Goal: Task Accomplishment & Management: Manage account settings

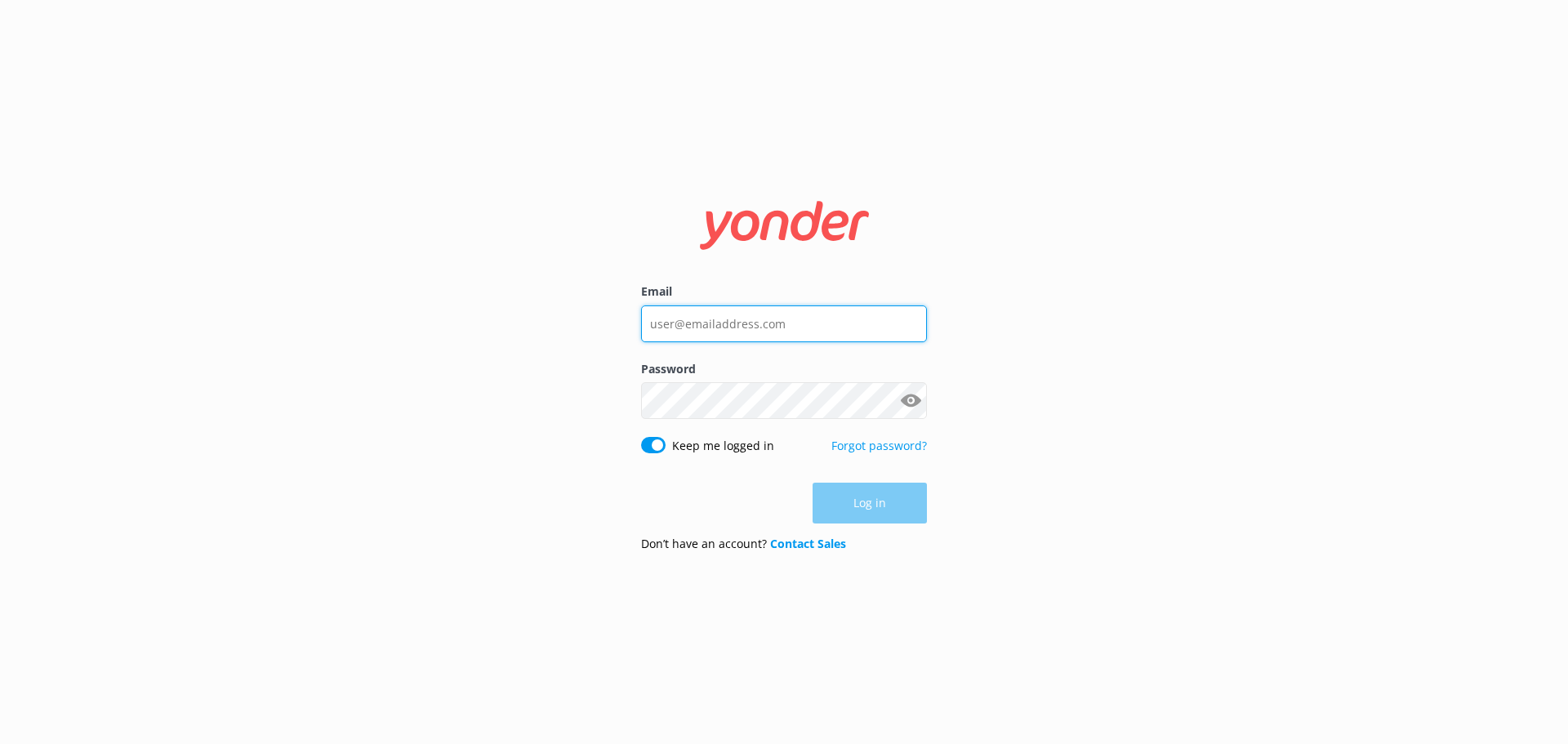
type input "[PERSON_NAME][EMAIL_ADDRESS][DOMAIN_NAME]"
click at [889, 504] on div "Log in" at bounding box center [784, 502] width 286 height 41
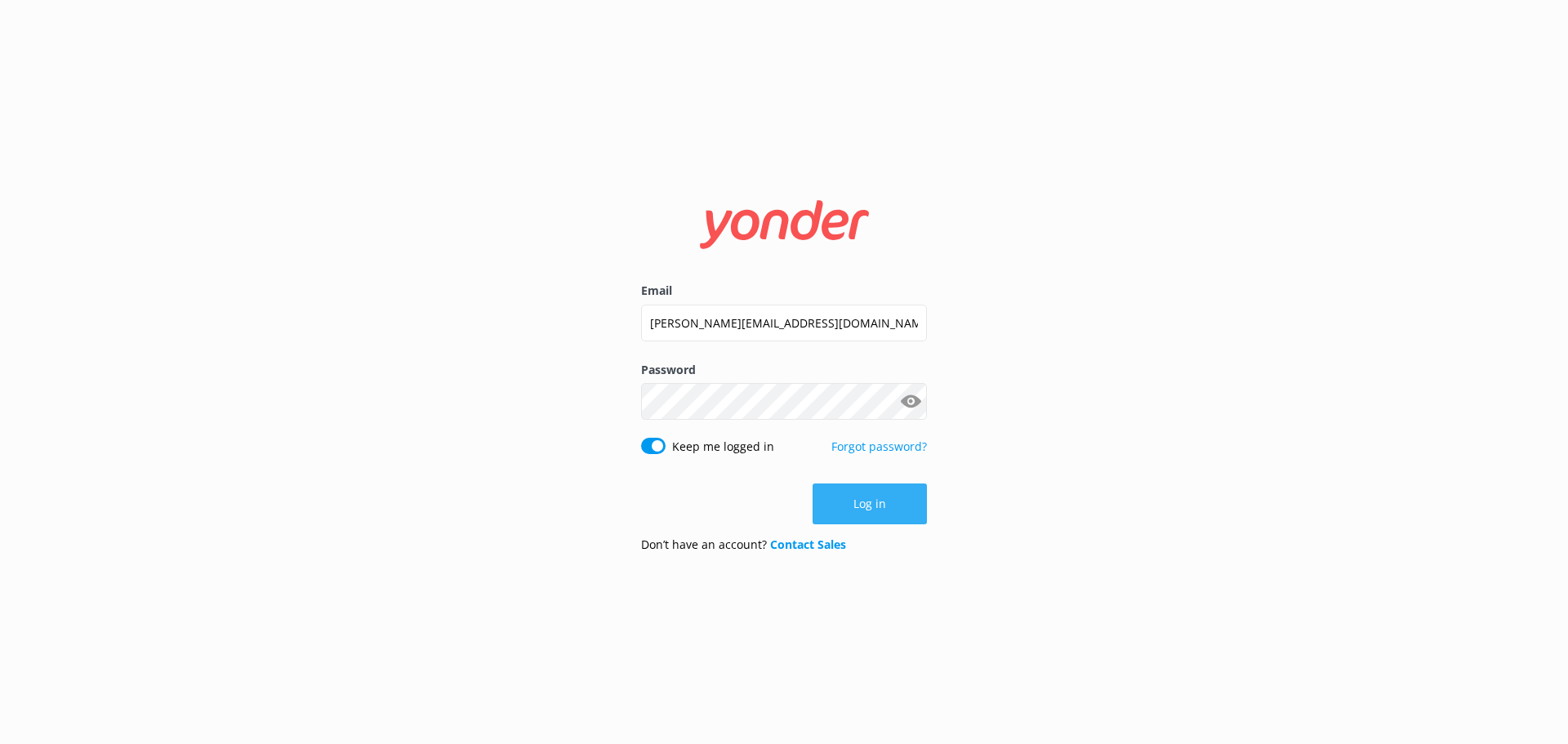
click at [893, 500] on button "Log in" at bounding box center [870, 503] width 114 height 41
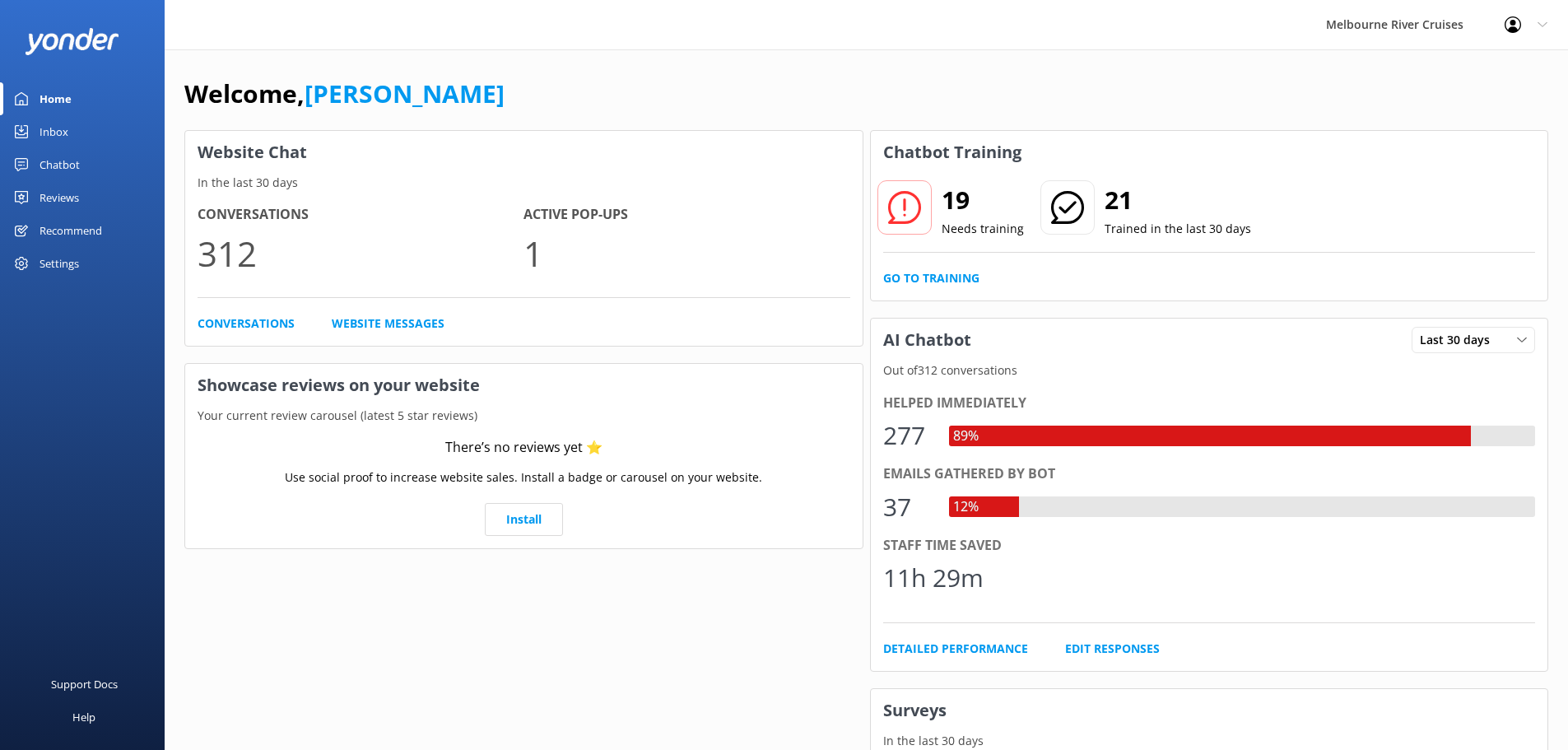
click at [51, 130] on div "Inbox" at bounding box center [54, 131] width 29 height 33
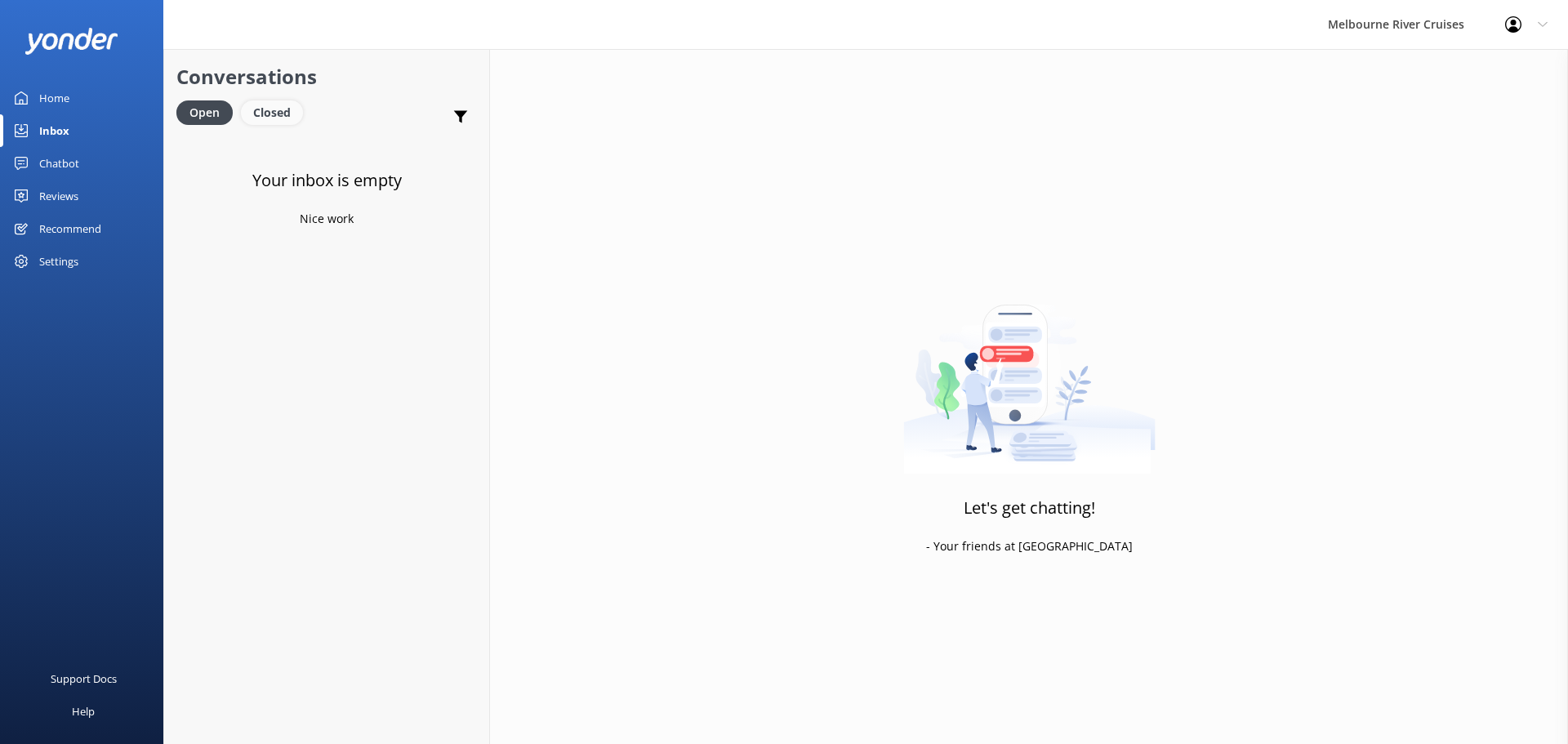
click at [282, 119] on div "Closed" at bounding box center [271, 112] width 62 height 24
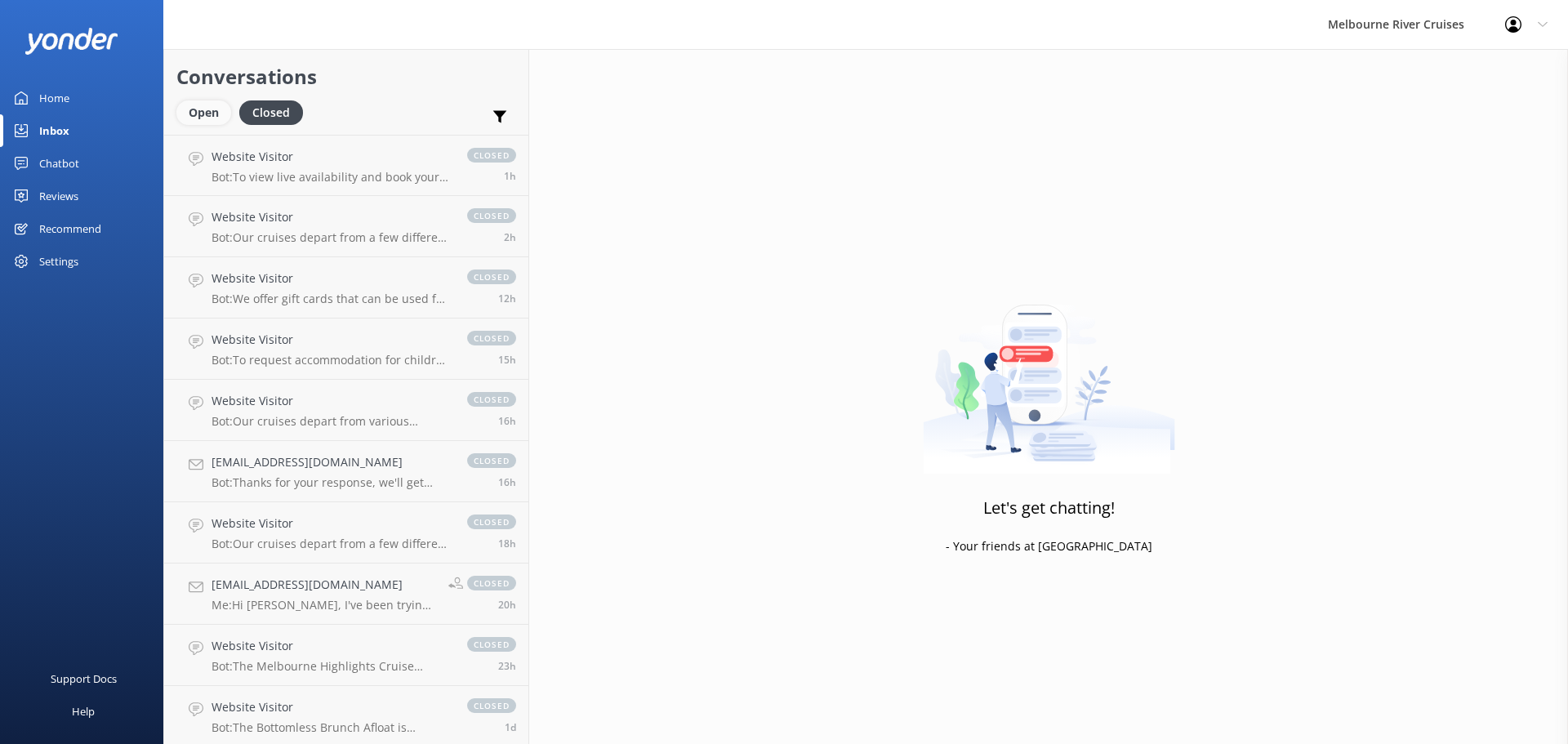
click at [214, 106] on div "Open" at bounding box center [204, 112] width 54 height 24
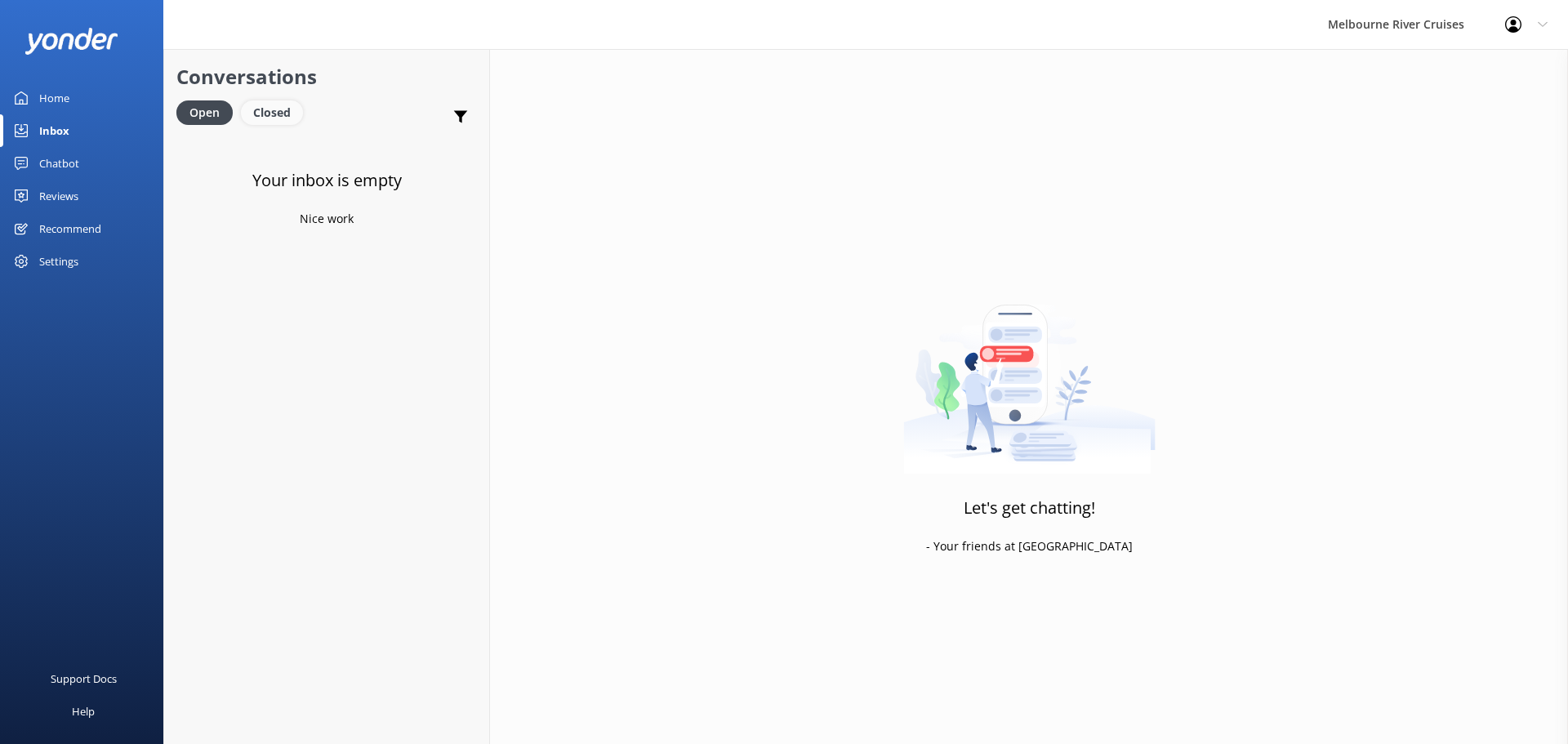
click at [254, 117] on div "Closed" at bounding box center [271, 112] width 62 height 24
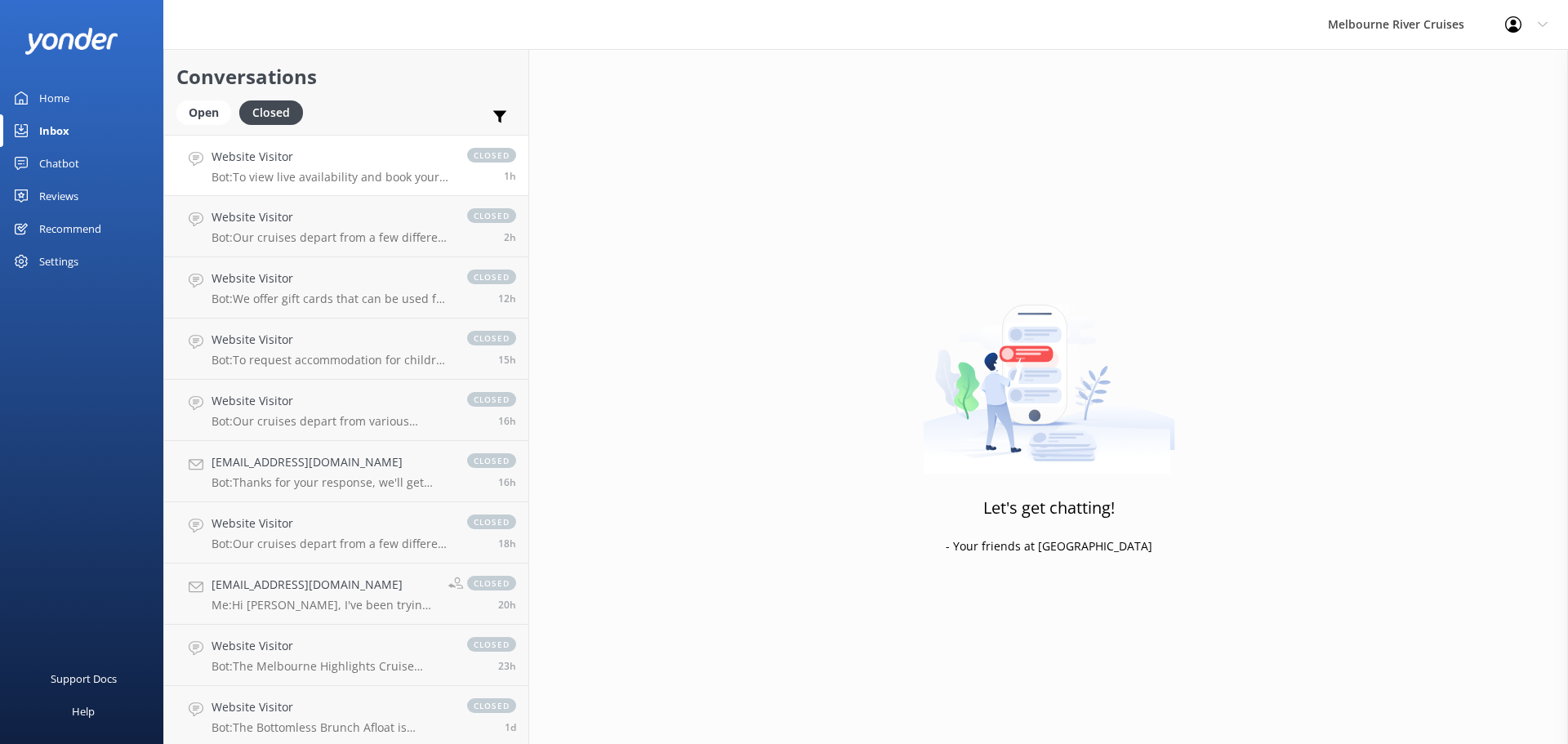
click at [274, 186] on link "Website Visitor Bot: To view live availability and book your Melbourne River Cr…" at bounding box center [346, 166] width 365 height 62
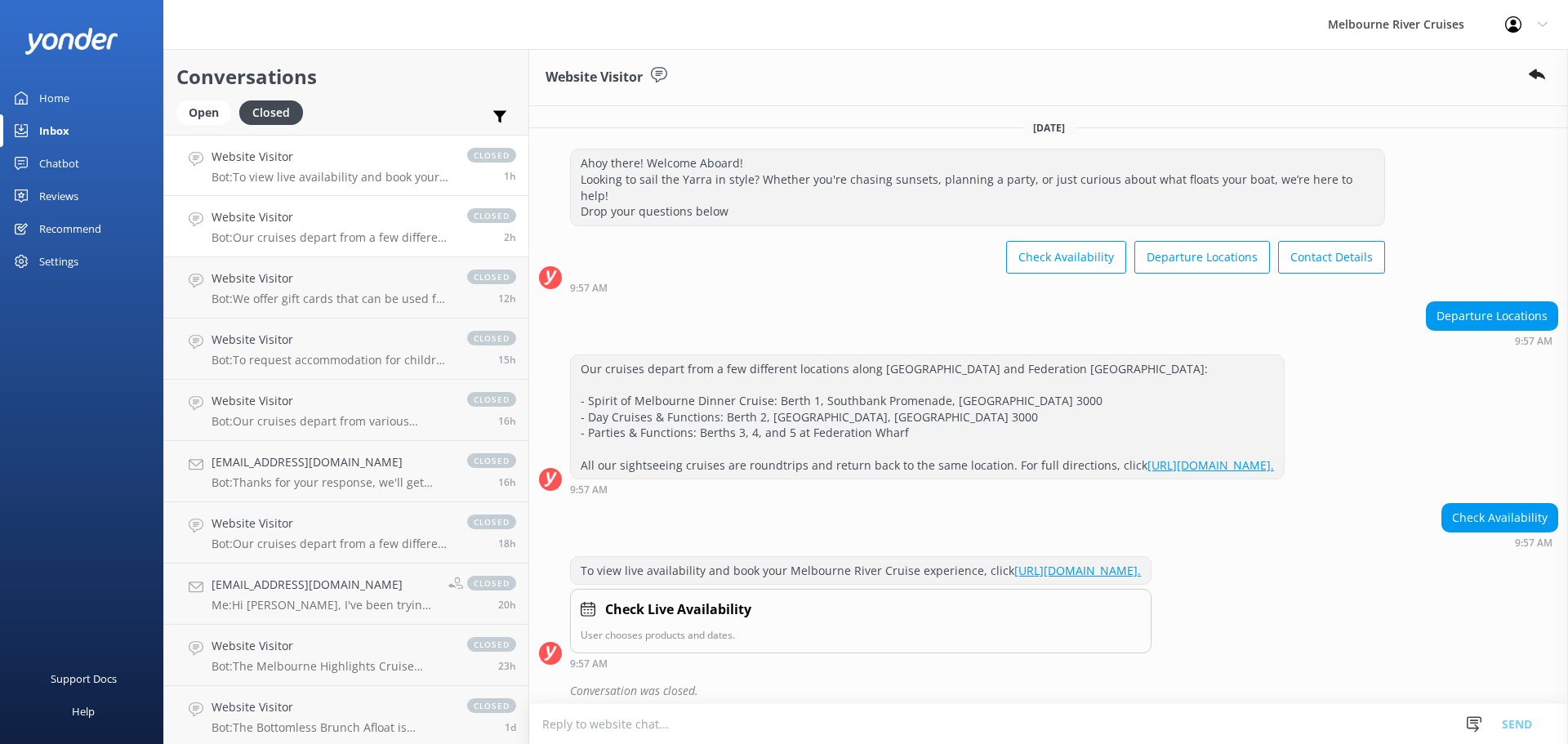
click at [315, 248] on link "Website Visitor Bot: Our cruises depart from a few different locations along [G…" at bounding box center [346, 227] width 365 height 62
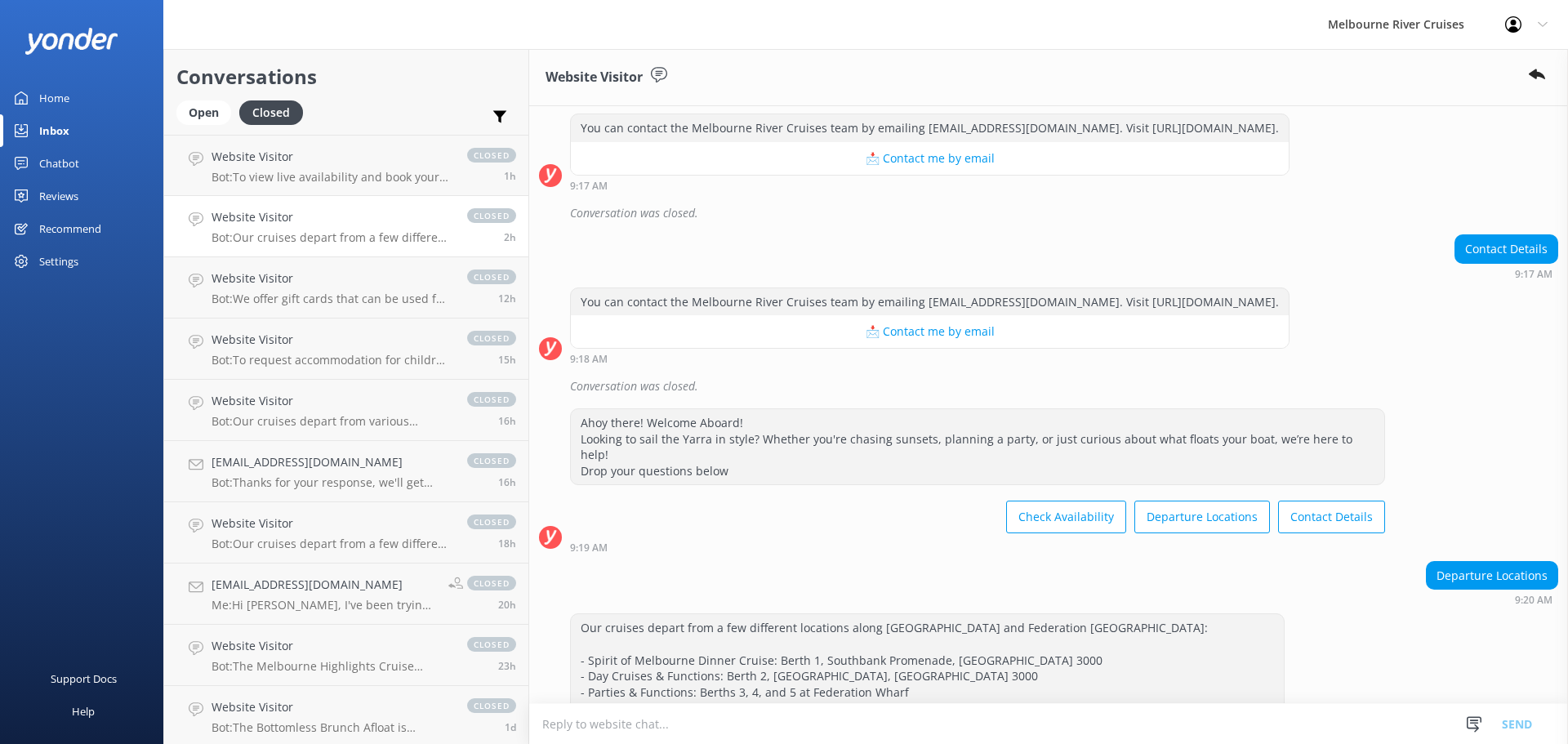
scroll to position [304, 0]
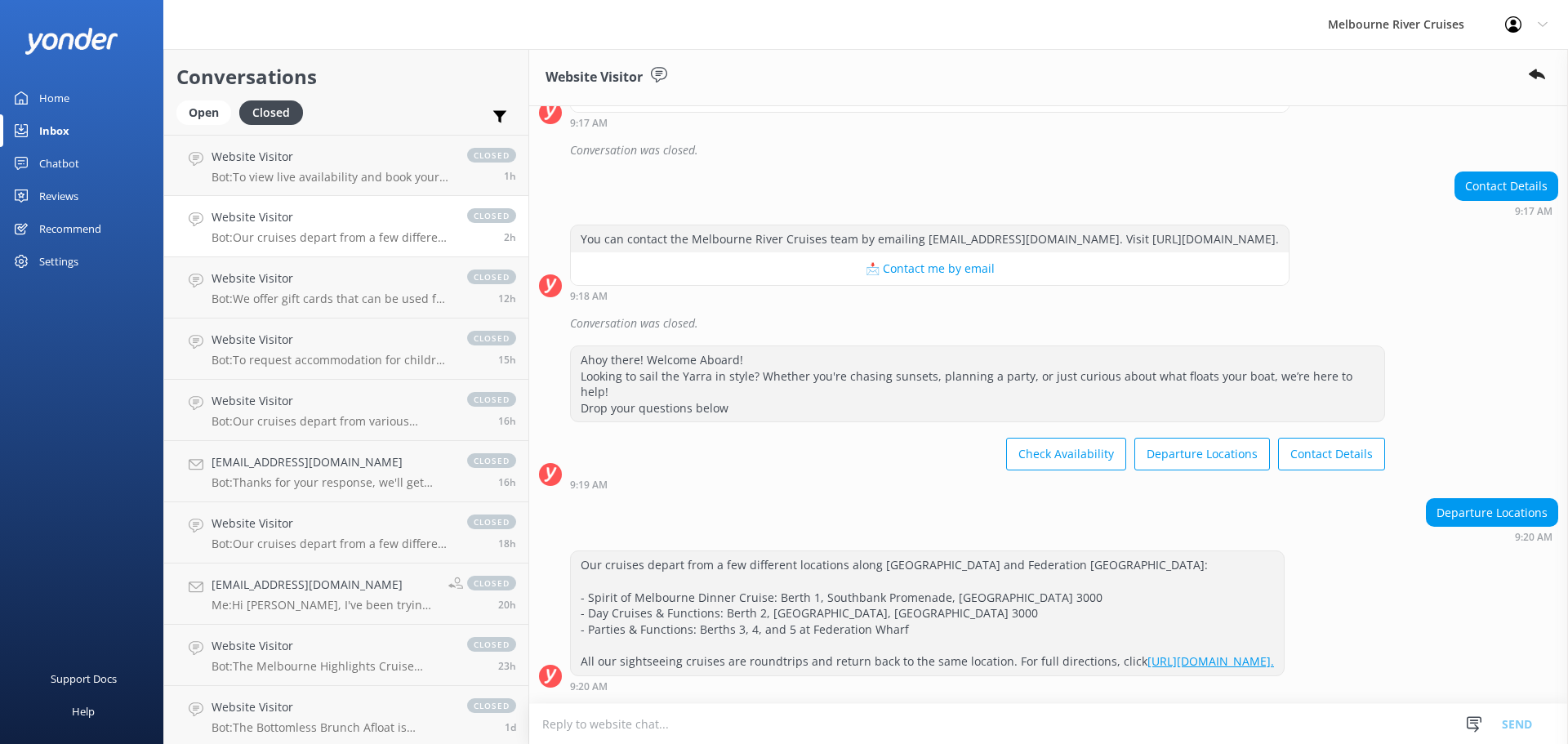
click at [379, 227] on div "Website Visitor Bot: Our cruises depart from a few different locations along [G…" at bounding box center [331, 226] width 239 height 36
click at [353, 290] on div "Website Visitor Bot: We offer gift cards that can be used for any of our cruise…" at bounding box center [331, 288] width 239 height 36
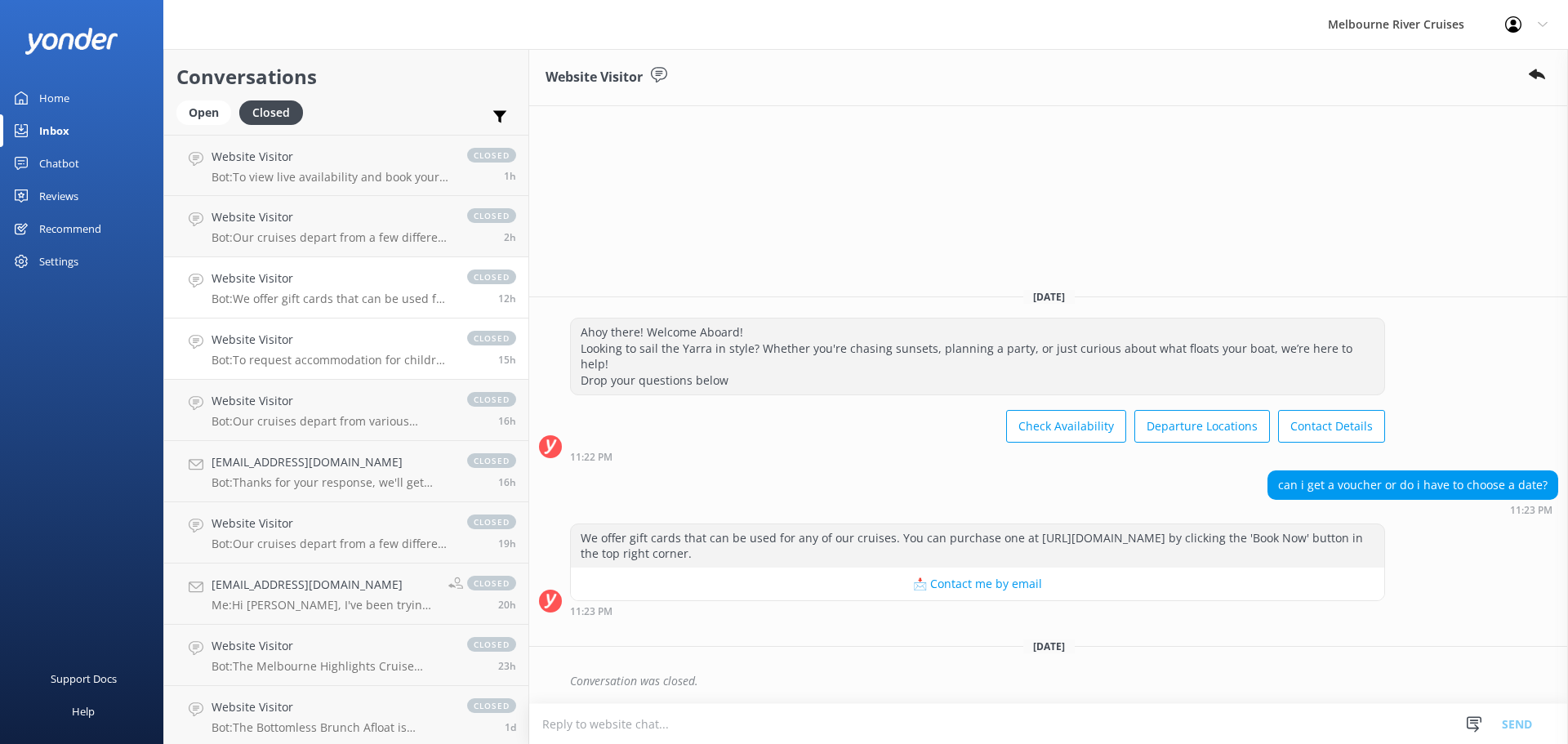
click at [374, 354] on p "Bot: To request accommodation for children on the Bottomless Brunch Afloat, ple…" at bounding box center [331, 360] width 239 height 14
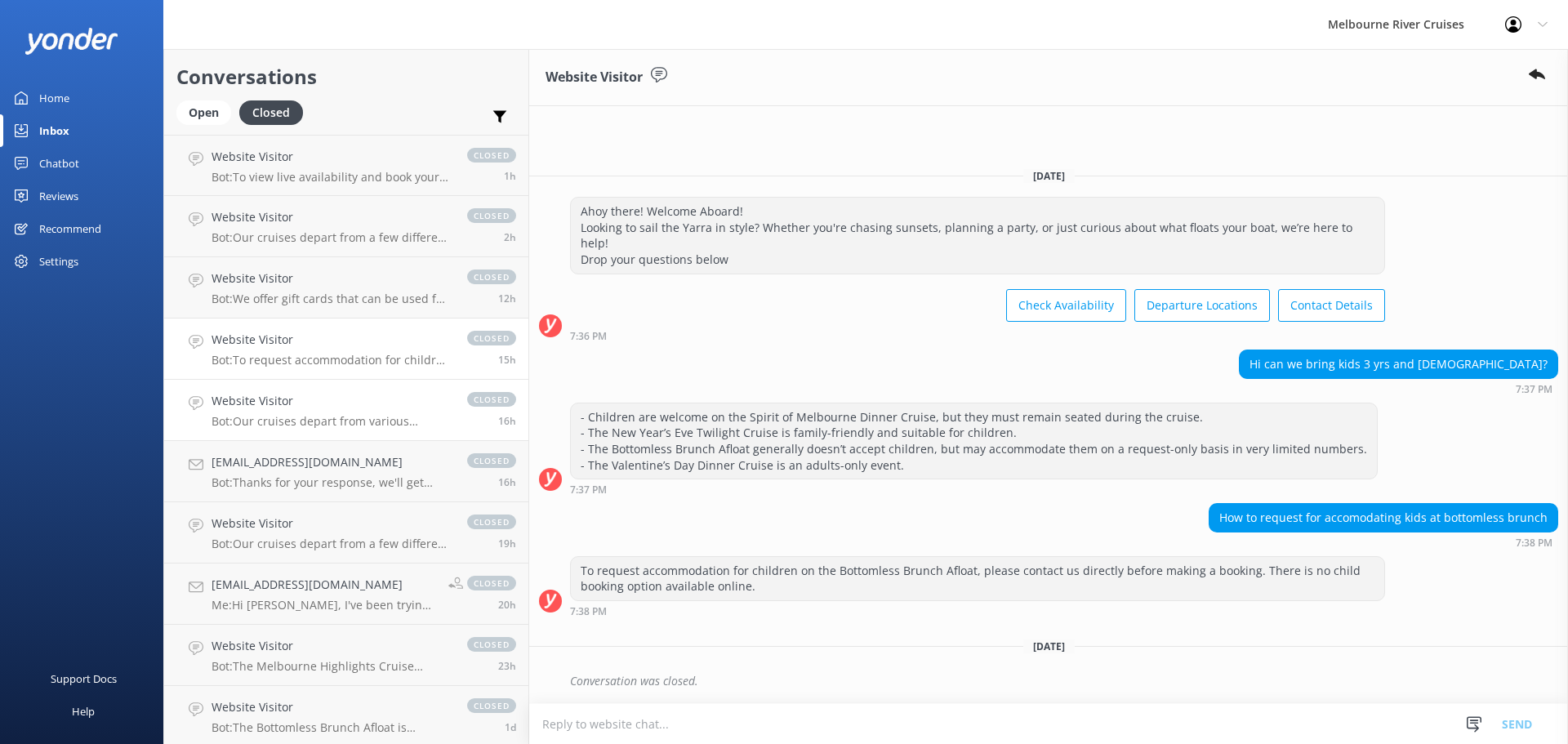
click at [339, 415] on p "Bot: Our cruises depart from various locations along [GEOGRAPHIC_DATA] and Fede…" at bounding box center [331, 422] width 239 height 14
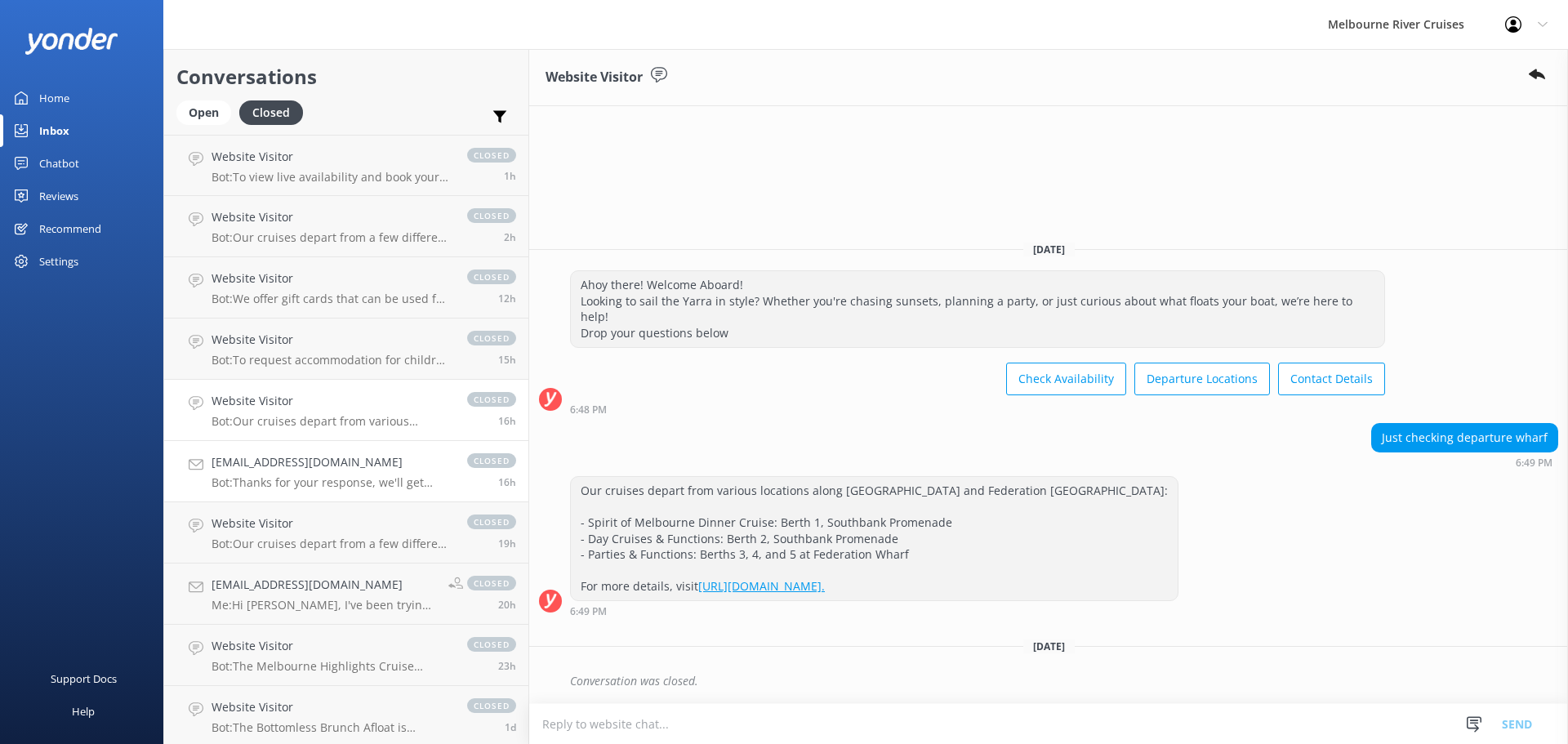
click at [358, 456] on h4 "[EMAIL_ADDRESS][DOMAIN_NAME]" at bounding box center [331, 463] width 239 height 18
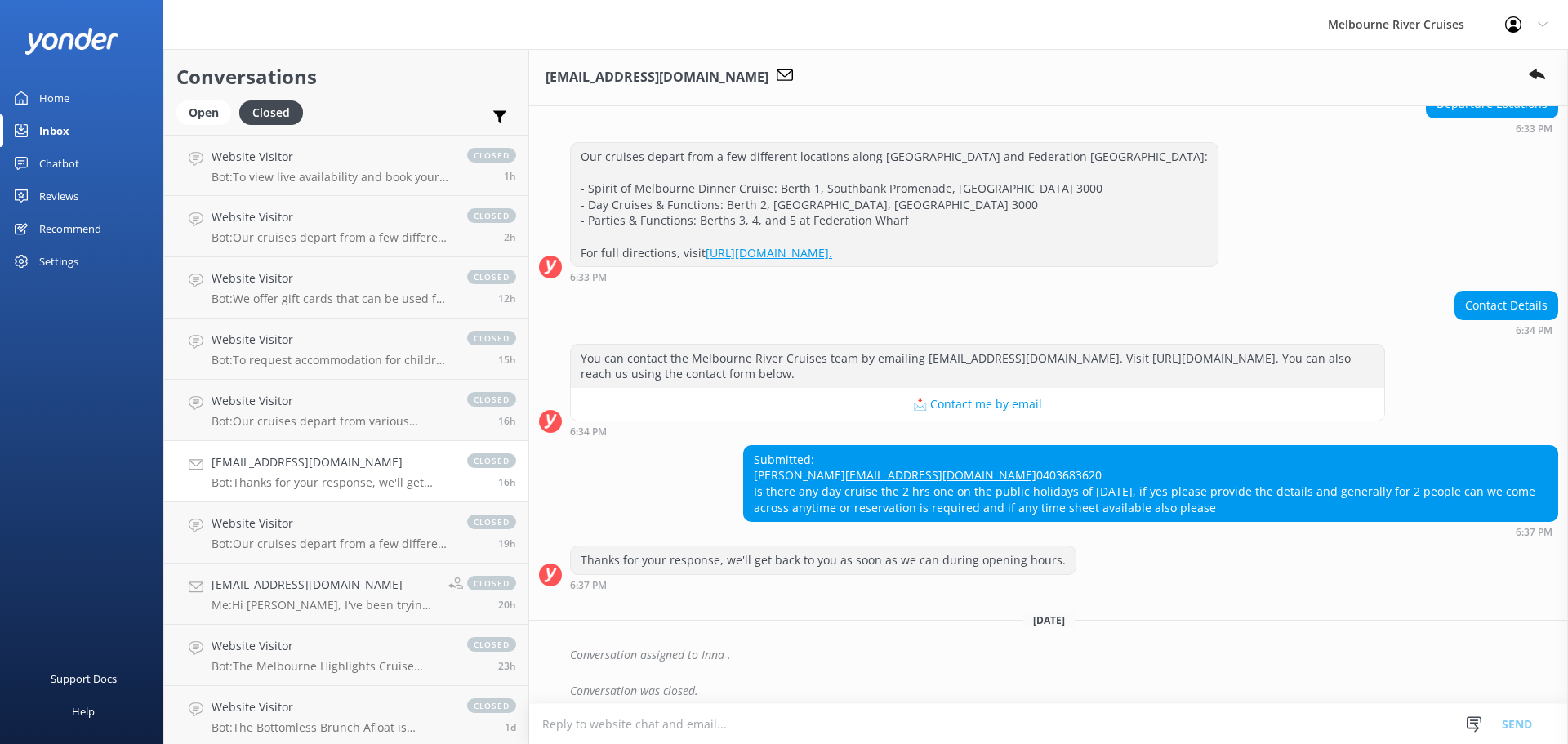
scroll to position [238, 0]
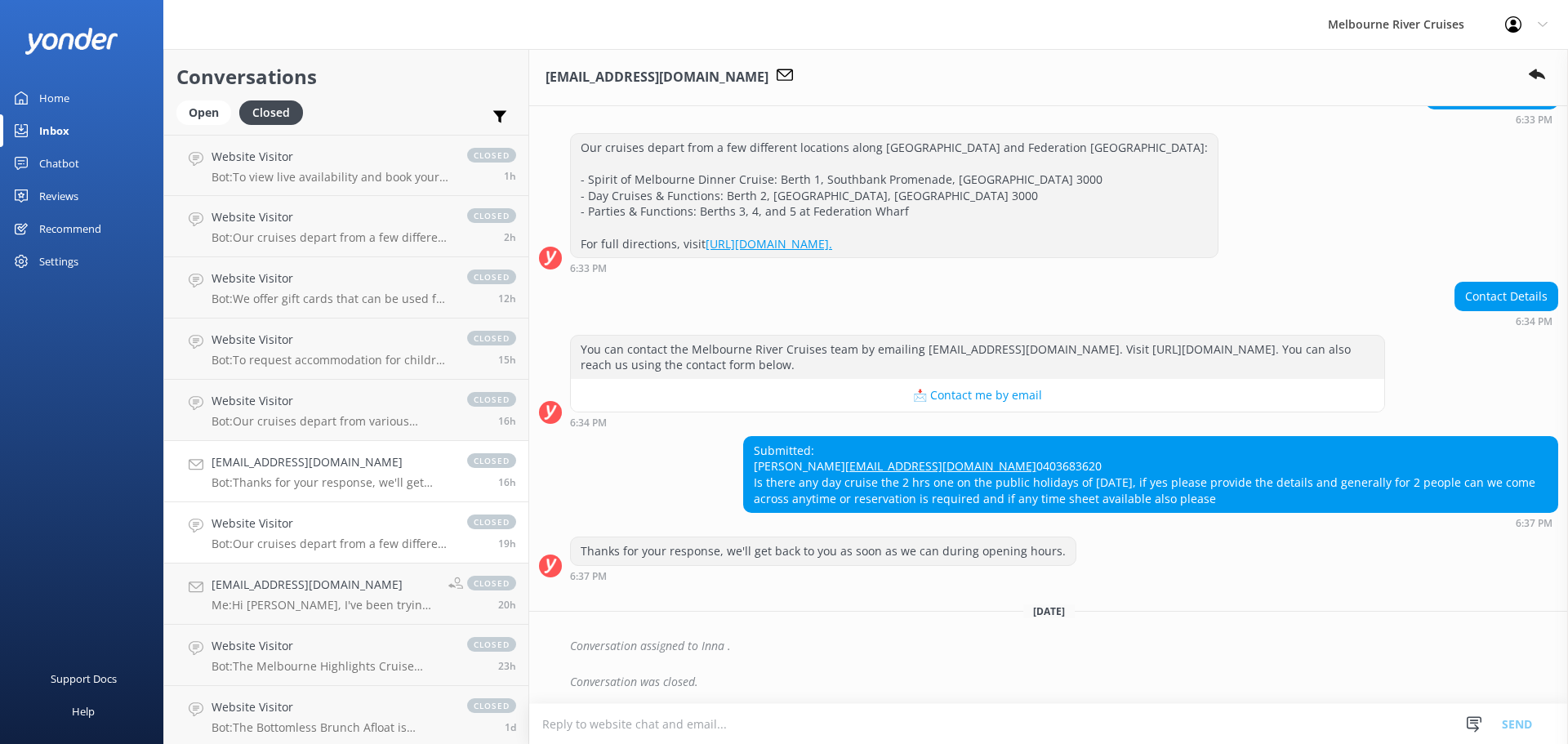
click at [342, 530] on h4 "Website Visitor" at bounding box center [331, 524] width 239 height 18
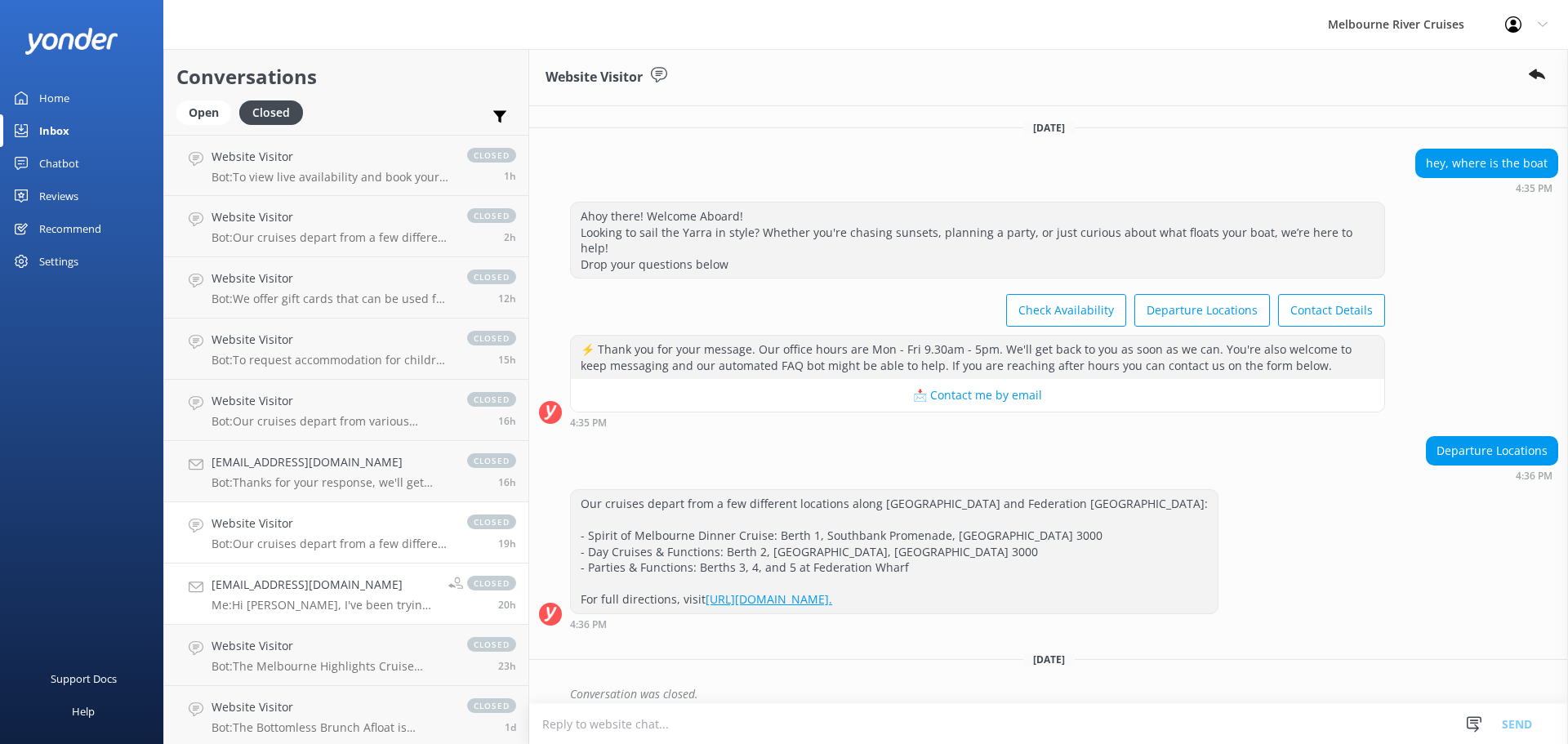
click at [346, 610] on p "Me: Hi [PERSON_NAME], I've been trying to reach you, but my call isn’t going th…" at bounding box center [324, 606] width 224 height 14
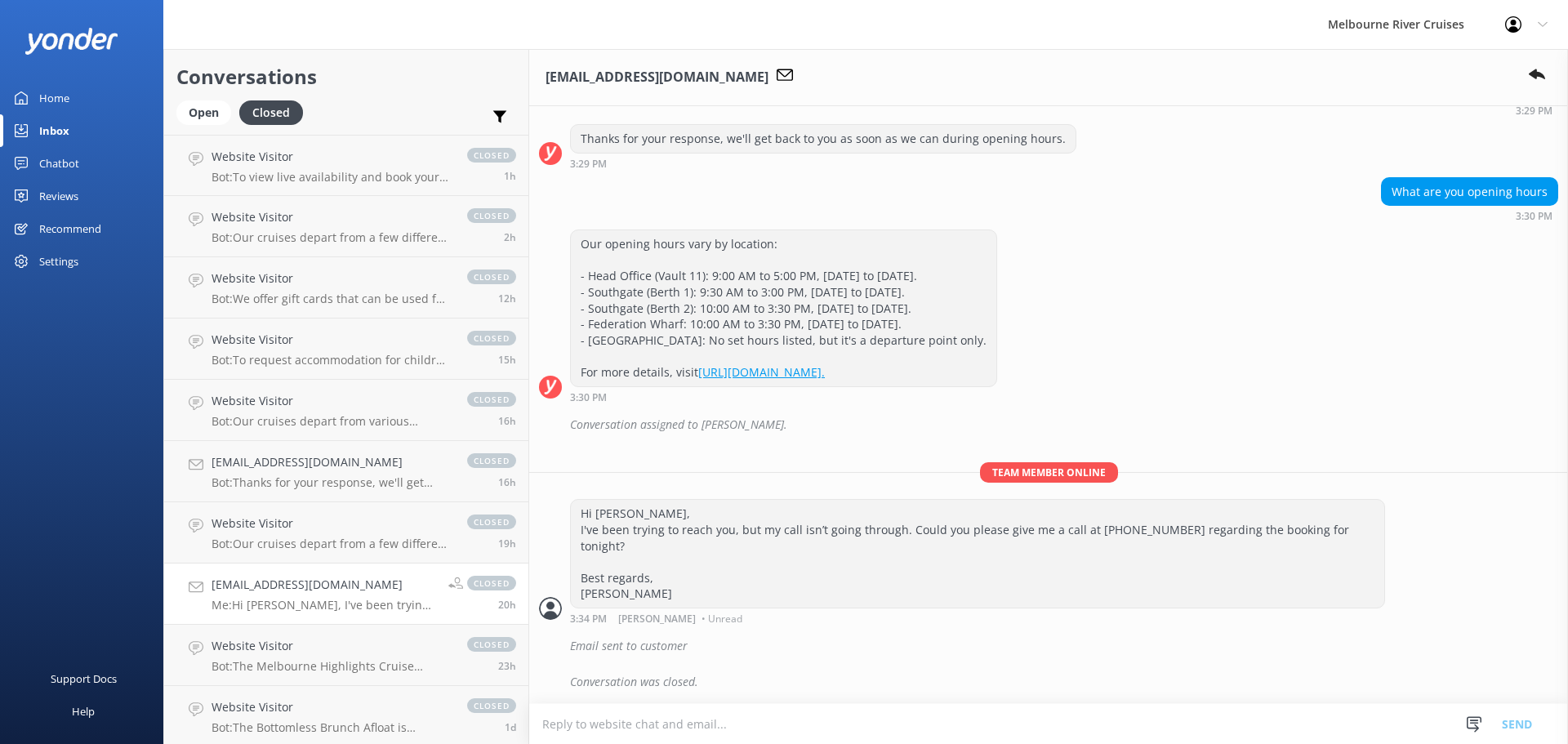
scroll to position [813, 0]
click at [338, 650] on h4 "Website Visitor" at bounding box center [331, 646] width 239 height 18
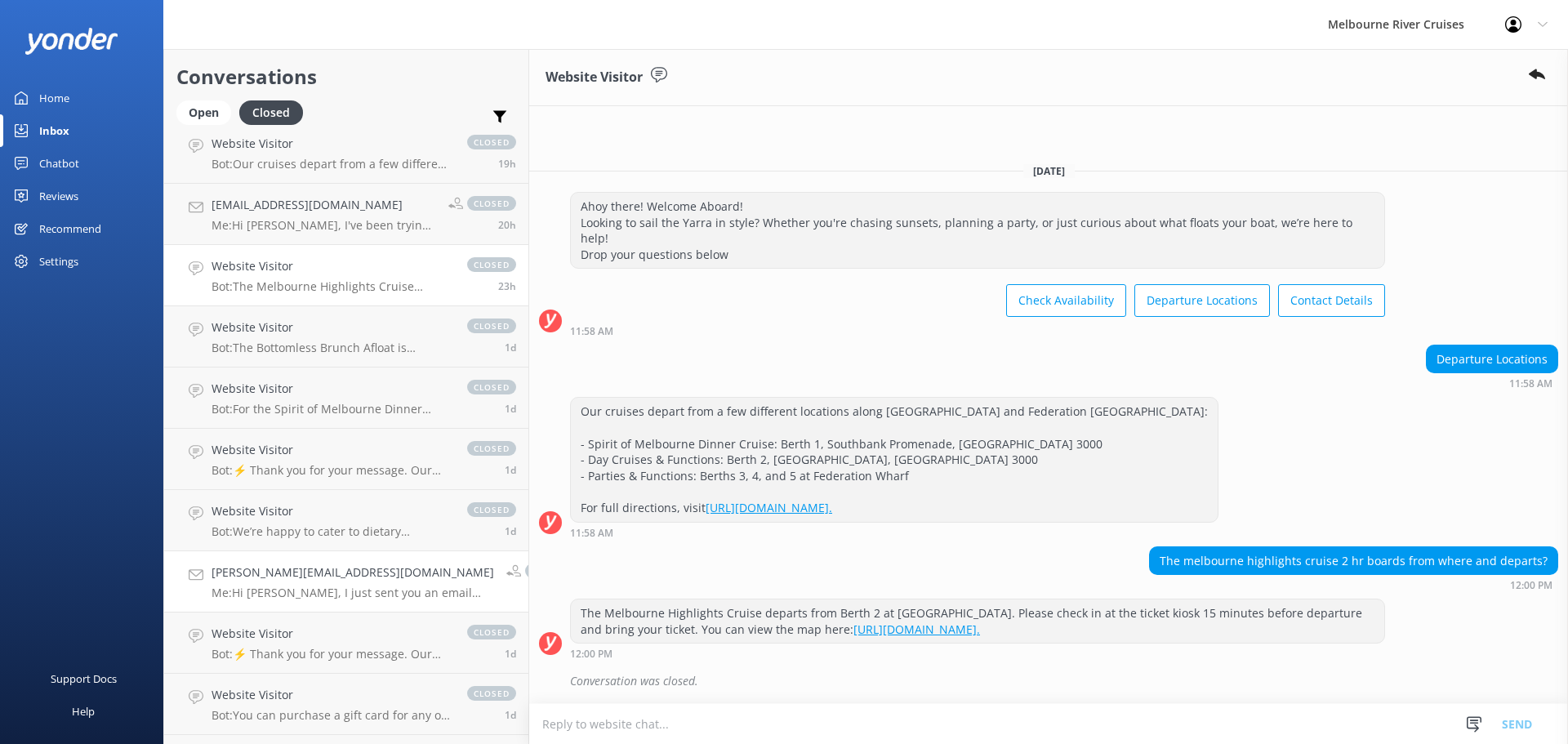
scroll to position [408, 0]
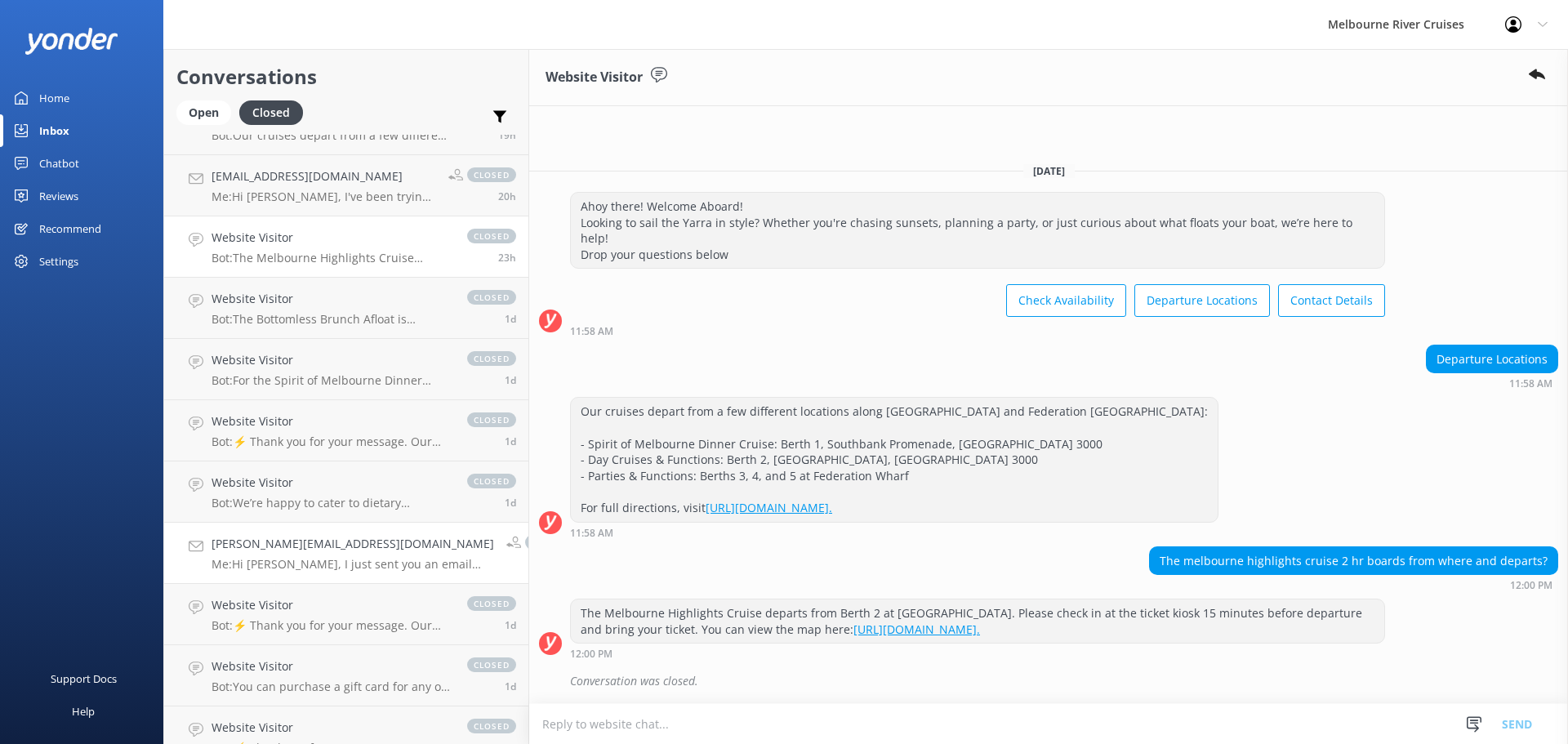
click at [317, 534] on link "[PERSON_NAME][EMAIL_ADDRESS][DOMAIN_NAME] Me: Hi [PERSON_NAME], I just sent you…" at bounding box center [346, 554] width 365 height 62
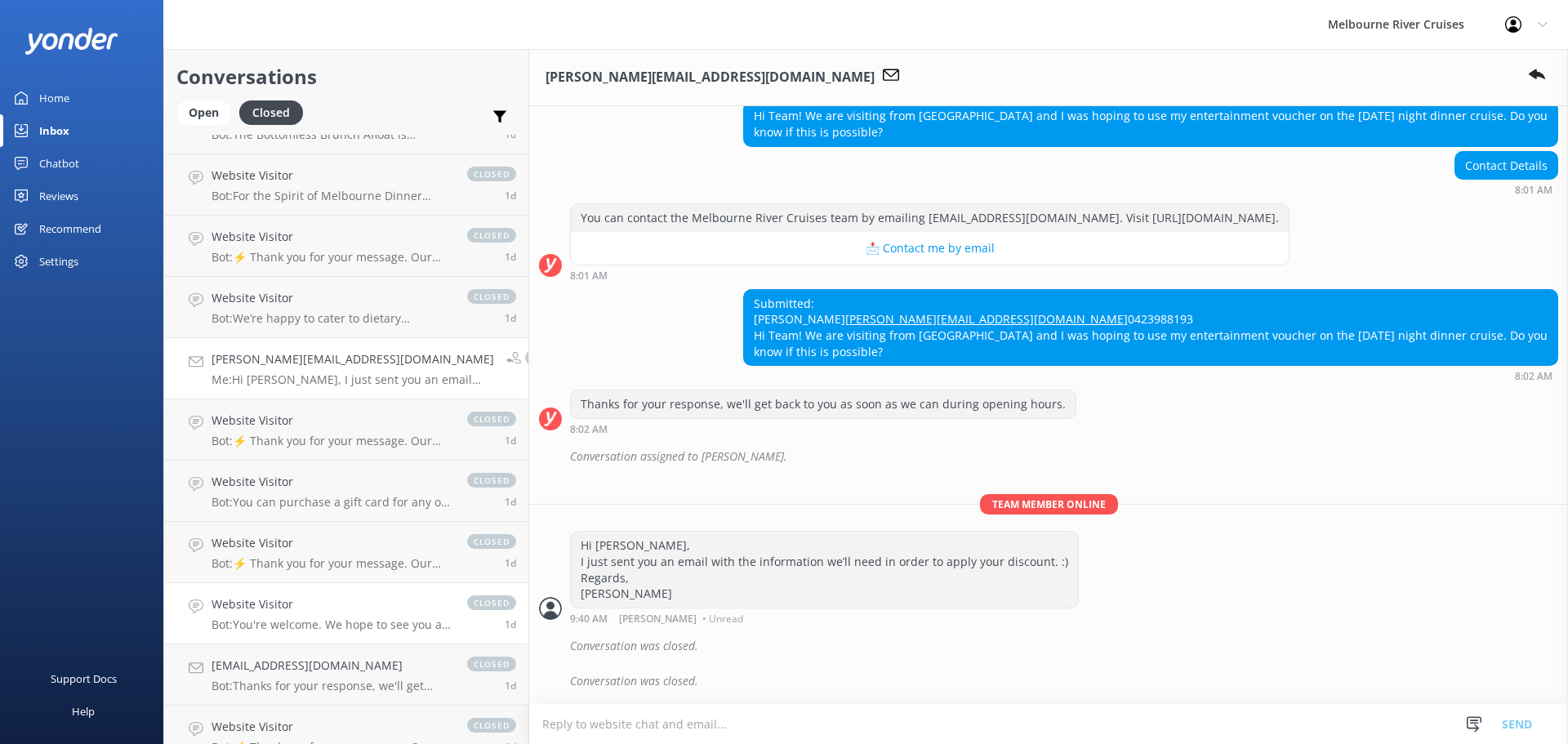
scroll to position [653, 0]
